Goal: Check status

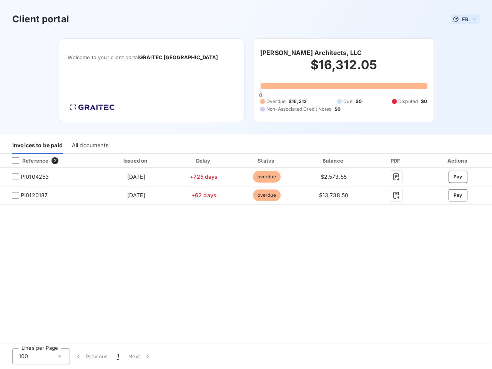
click at [465, 19] on span "FR" at bounding box center [465, 19] width 6 height 6
click at [301, 53] on h6 "[PERSON_NAME] Architects, LLC" at bounding box center [311, 52] width 102 height 9
click at [37, 146] on div "Invoices to be paid" at bounding box center [37, 146] width 50 height 16
click at [90, 146] on div "All documents" at bounding box center [90, 146] width 37 height 16
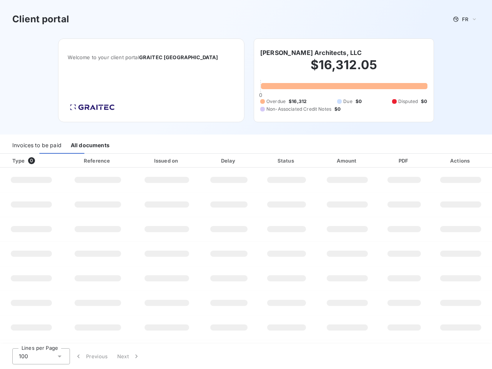
click at [49, 161] on div at bounding box center [47, 161] width 8 height 8
click at [16, 161] on div "Type 0" at bounding box center [34, 161] width 53 height 8
click at [136, 161] on div "Issued on" at bounding box center [167, 161] width 65 height 8
click at [204, 161] on div "Delay" at bounding box center [228, 161] width 53 height 8
click at [266, 161] on div "Status" at bounding box center [287, 161] width 56 height 8
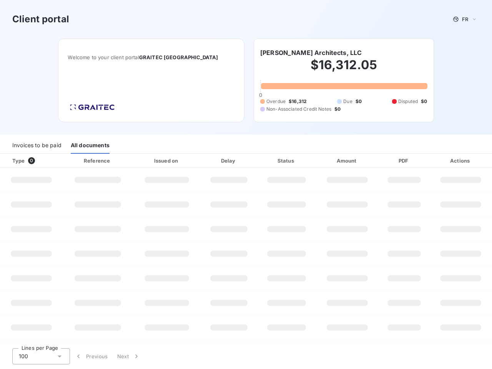
click at [334, 161] on div "Amount" at bounding box center [348, 161] width 60 height 8
